Goal: Find specific page/section: Find specific page/section

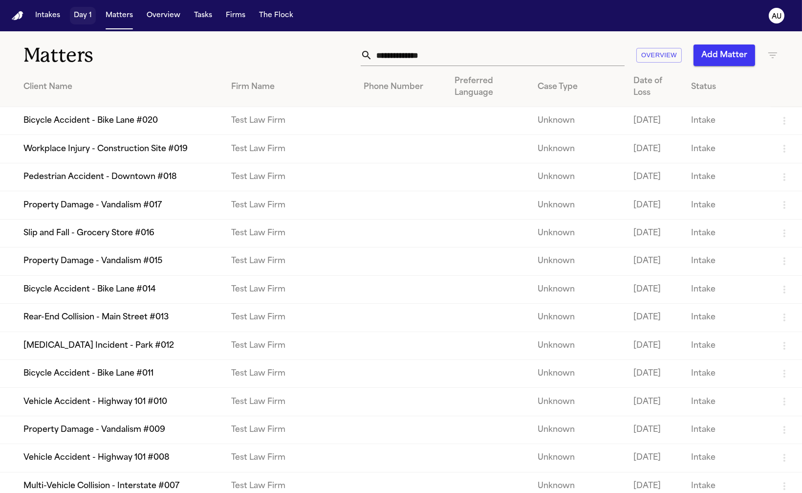
click at [85, 15] on button "Day 1" at bounding box center [83, 16] width 26 height 18
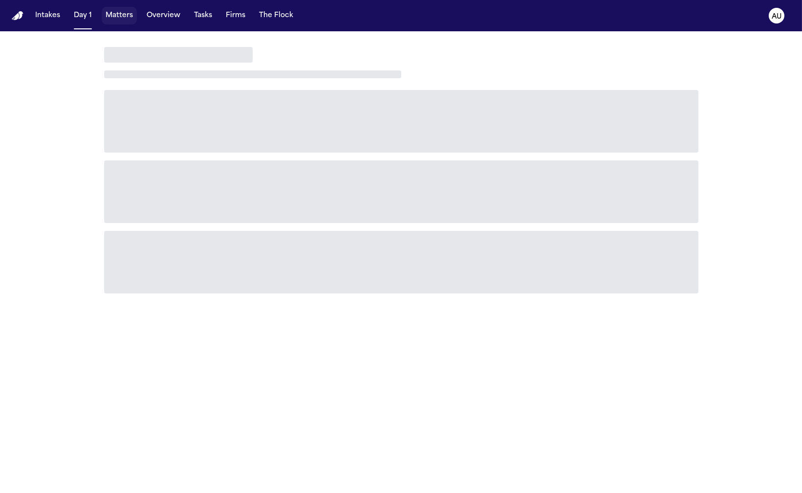
click at [115, 14] on button "Matters" at bounding box center [119, 16] width 35 height 18
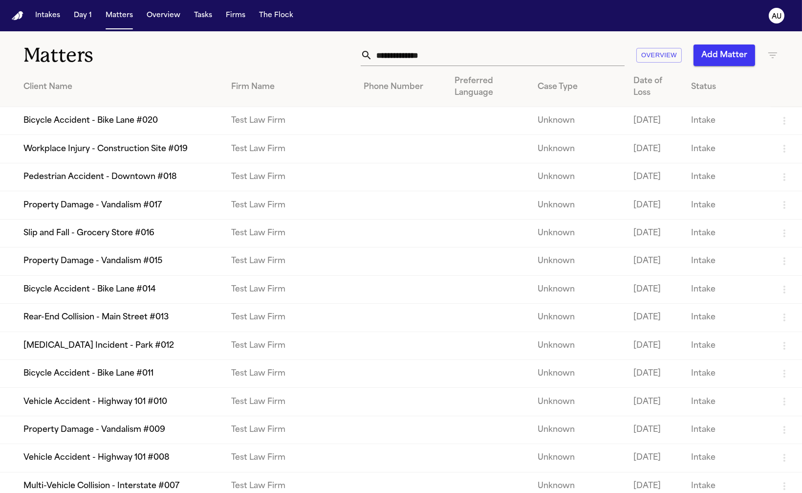
click at [100, 130] on td "Bicycle Accident - Bike Lane #020" at bounding box center [111, 121] width 223 height 28
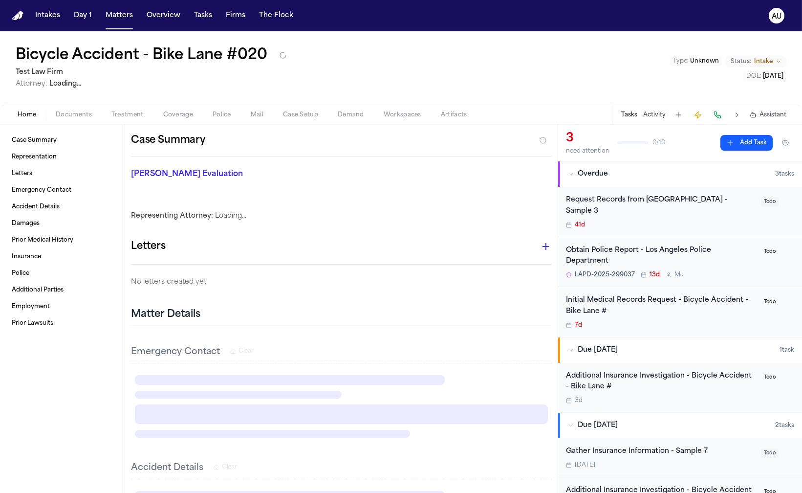
click at [351, 68] on div "Bicycle Accident - Bike Lane #020 Test Law Firm Attorney: Loading... Type : Unk…" at bounding box center [401, 67] width 802 height 73
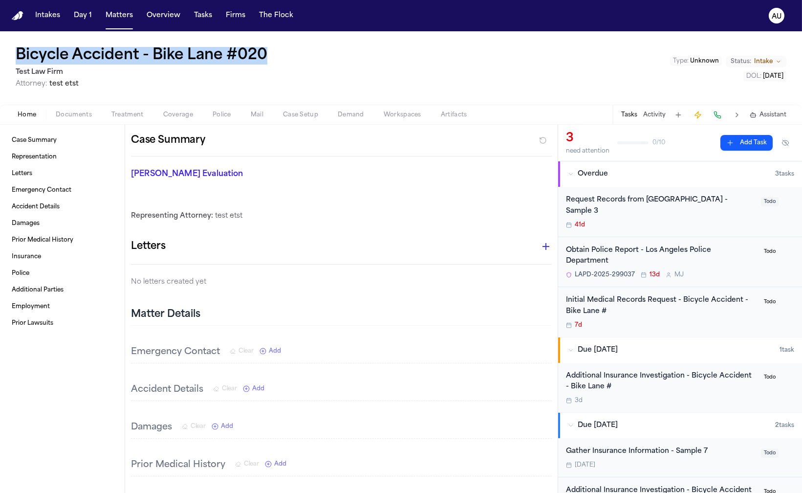
click at [327, 34] on div "Bicycle Accident - Bike Lane #020 Test Law Firm Attorney: test etst Type : Unkn…" at bounding box center [401, 67] width 802 height 73
click at [365, 35] on div "Bicycle Accident - Bike Lane #020 Test Law Firm Attorney: test etst Type : Unkn…" at bounding box center [401, 67] width 802 height 73
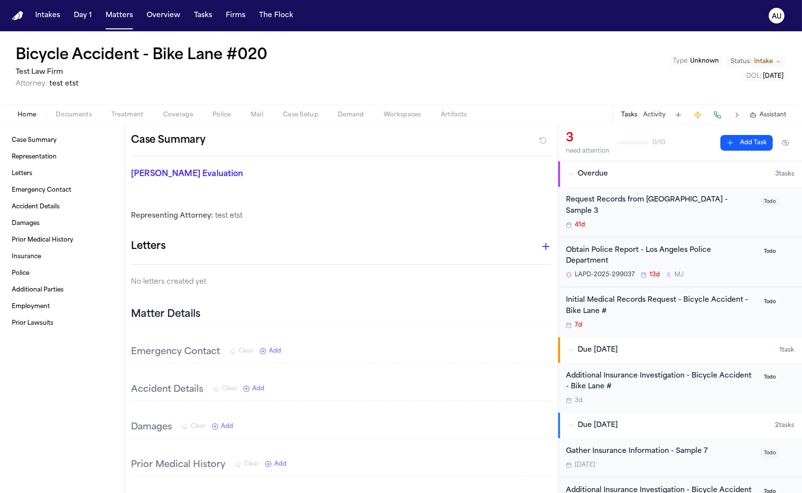
click at [357, 35] on div "Bicycle Accident - Bike Lane #020 Test Law Firm Attorney: test etst Type : Unkn…" at bounding box center [401, 67] width 802 height 73
